Goal: Information Seeking & Learning: Stay updated

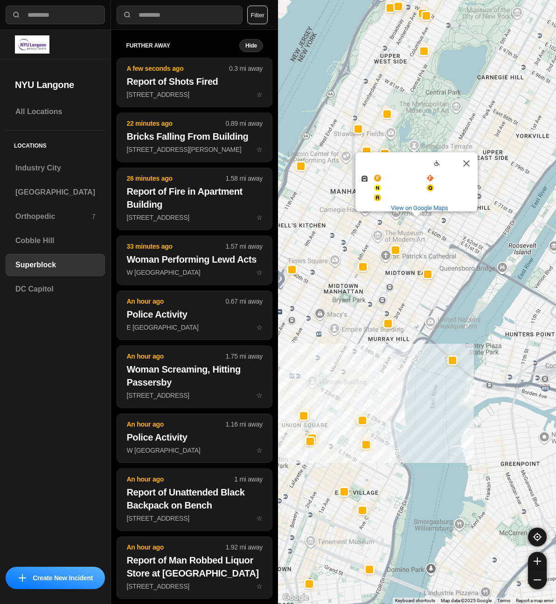
select select "*"
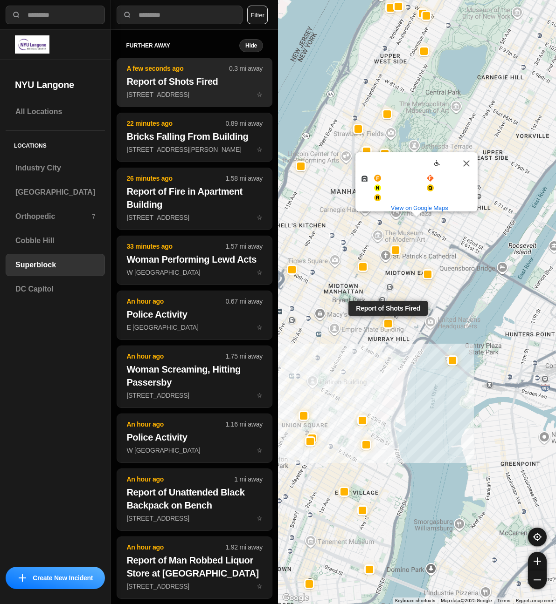
click at [167, 84] on h2 "Report of Shots Fired" at bounding box center [194, 81] width 136 height 13
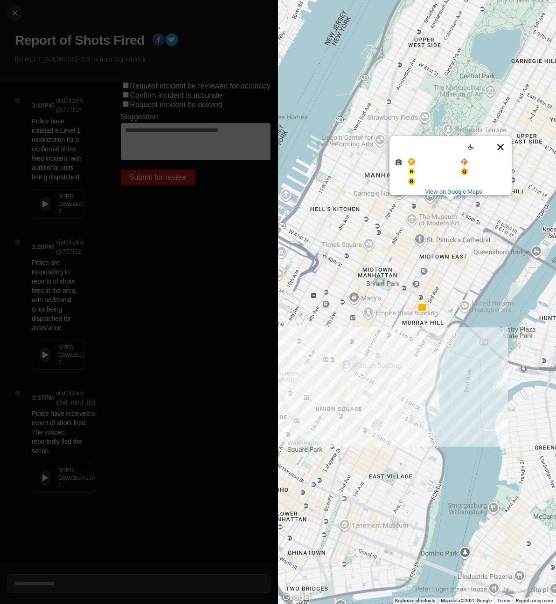
click at [503, 138] on button "Close" at bounding box center [500, 147] width 22 height 22
